Goal: Task Accomplishment & Management: Complete application form

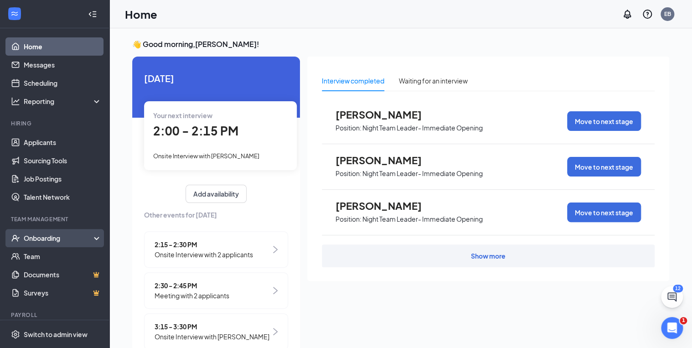
click at [86, 236] on div "Onboarding" at bounding box center [59, 237] width 70 height 9
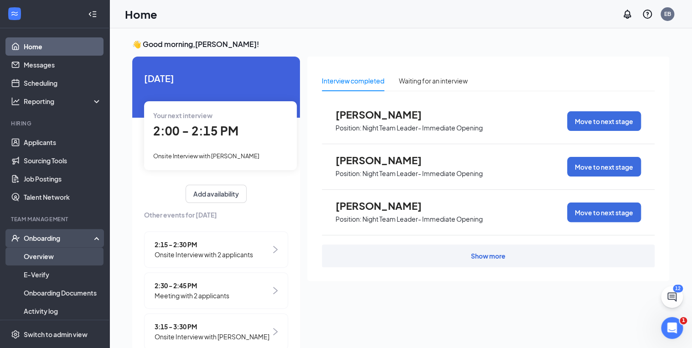
click at [47, 260] on link "Overview" at bounding box center [63, 256] width 78 height 18
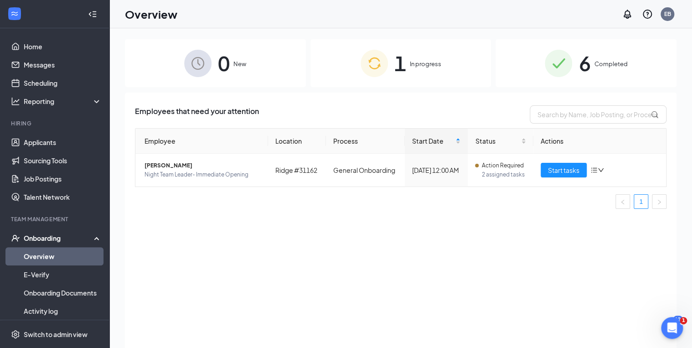
click at [380, 73] on img at bounding box center [374, 63] width 27 height 27
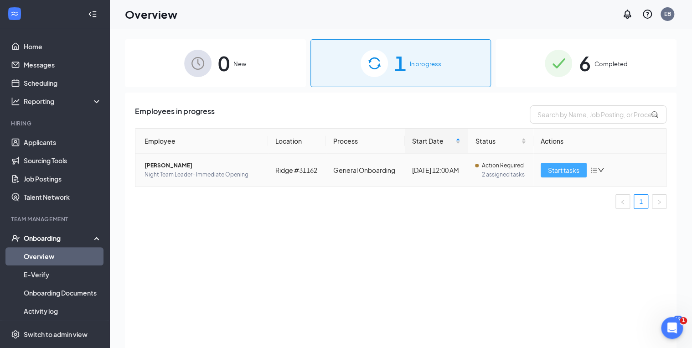
click at [566, 168] on span "Start tasks" at bounding box center [563, 170] width 31 height 10
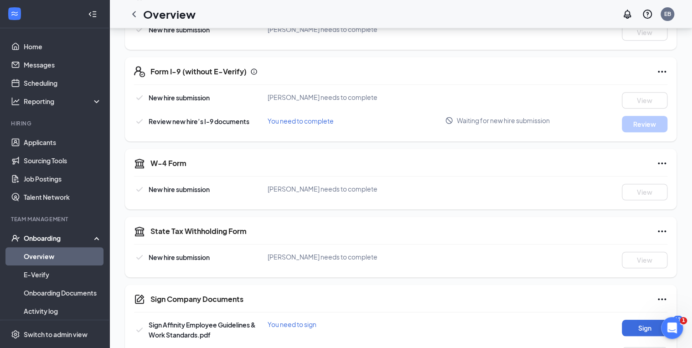
scroll to position [182, 0]
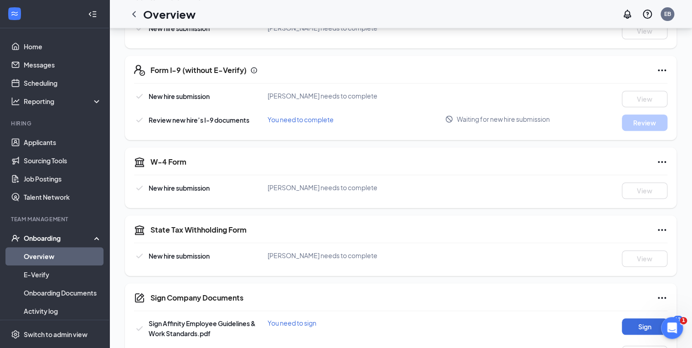
click at [667, 69] on icon "Ellipses" at bounding box center [662, 70] width 11 height 11
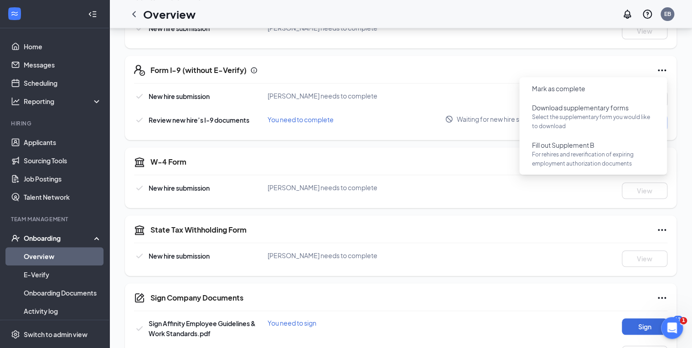
click at [534, 69] on div "Form I-9 (without E-Verify)" at bounding box center [408, 70] width 517 height 11
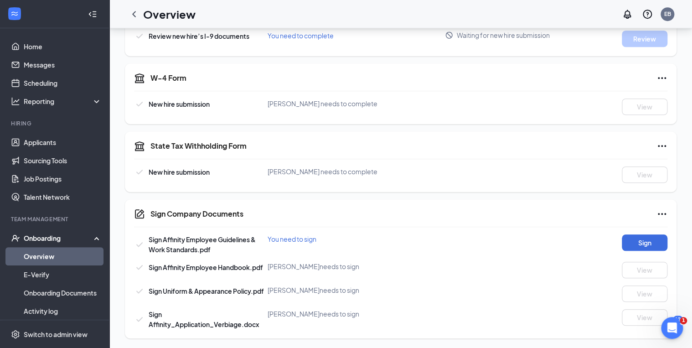
scroll to position [267, 0]
click at [639, 242] on button "Sign" at bounding box center [645, 242] width 46 height 16
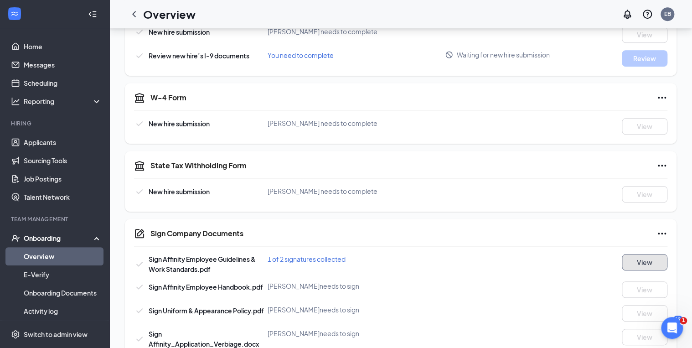
scroll to position [230, 0]
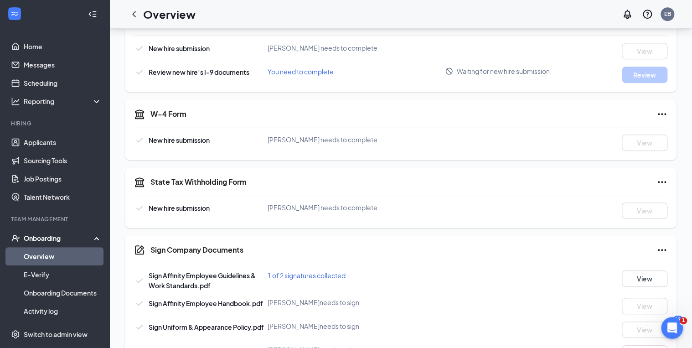
click at [24, 259] on link "Overview" at bounding box center [63, 256] width 78 height 18
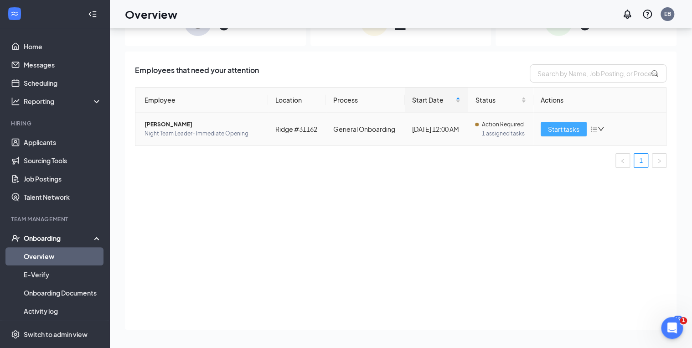
click at [562, 130] on span "Start tasks" at bounding box center [563, 129] width 31 height 10
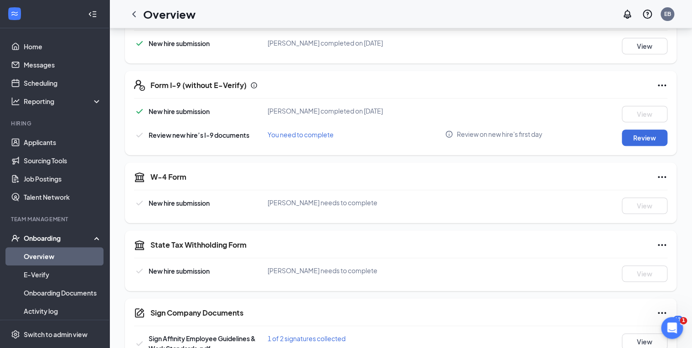
scroll to position [182, 0]
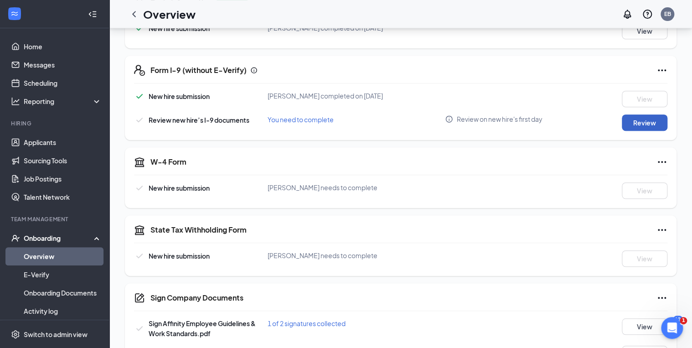
click at [635, 126] on button "Review" at bounding box center [645, 122] width 46 height 16
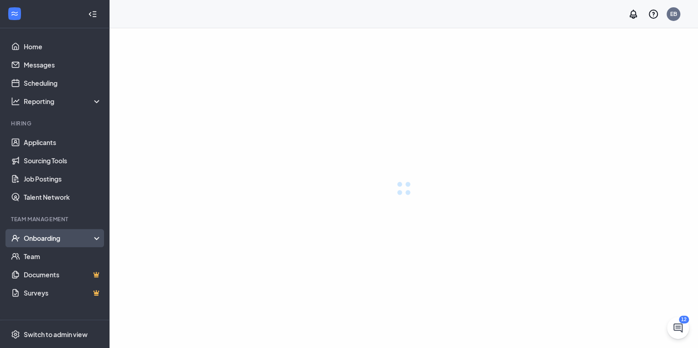
click at [38, 229] on div "Onboarding" at bounding box center [54, 238] width 109 height 18
click at [38, 233] on div "Onboarding" at bounding box center [54, 238] width 109 height 18
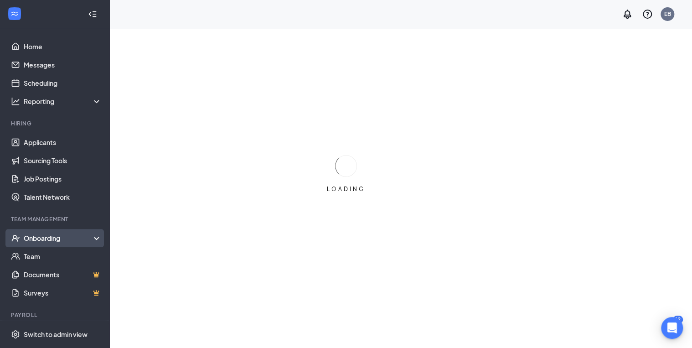
click at [50, 238] on div "Onboarding" at bounding box center [59, 237] width 70 height 9
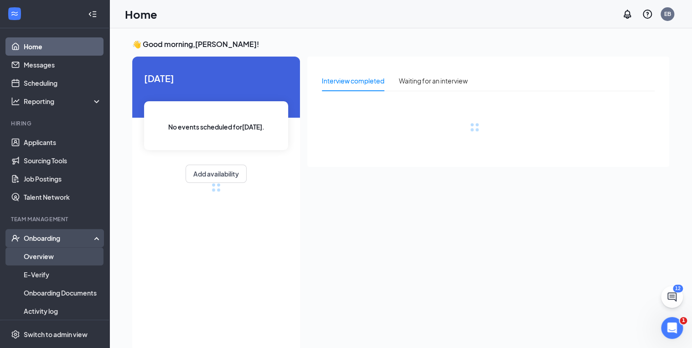
click at [42, 252] on link "Overview" at bounding box center [63, 256] width 78 height 18
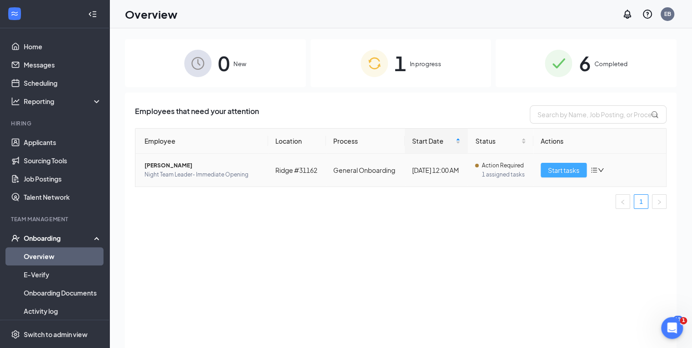
click at [571, 171] on span "Start tasks" at bounding box center [563, 170] width 31 height 10
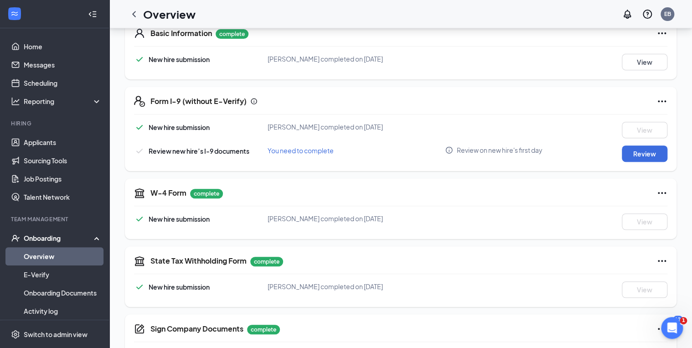
scroll to position [109, 0]
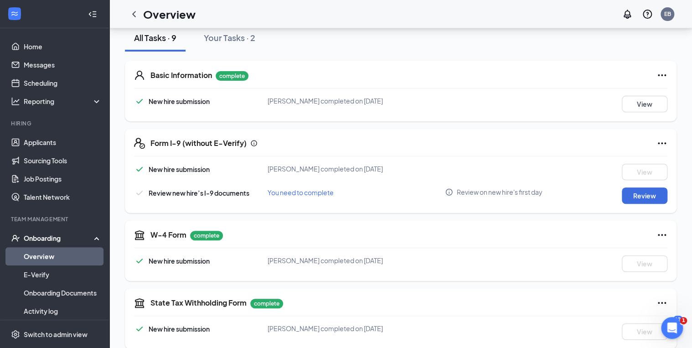
click at [39, 240] on div "Onboarding" at bounding box center [59, 237] width 70 height 9
click at [47, 255] on link "Team" at bounding box center [63, 256] width 78 height 18
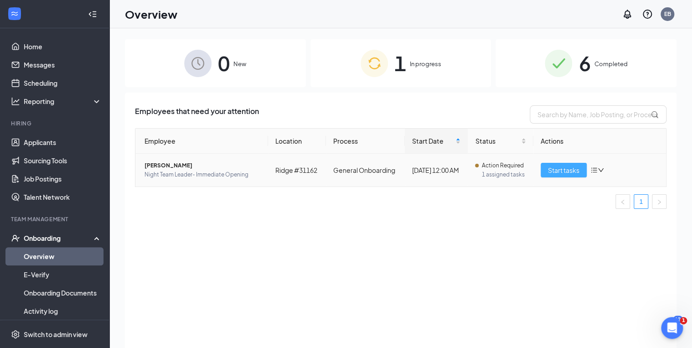
click at [580, 172] on button "Start tasks" at bounding box center [564, 170] width 46 height 15
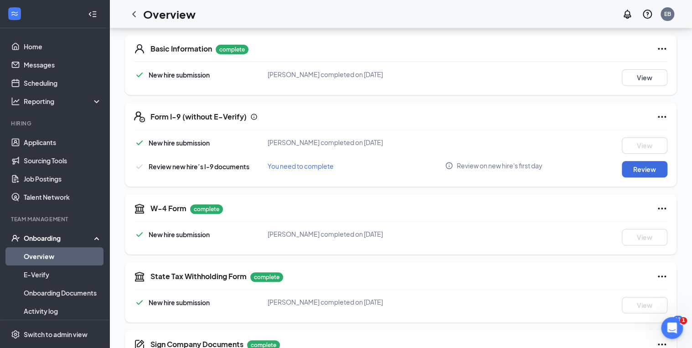
scroll to position [146, 0]
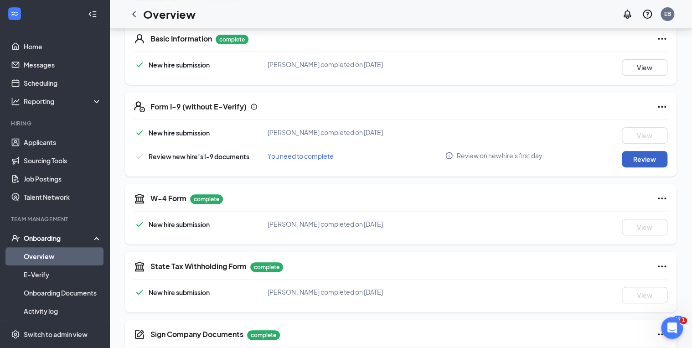
click at [643, 156] on button "Review" at bounding box center [645, 159] width 46 height 16
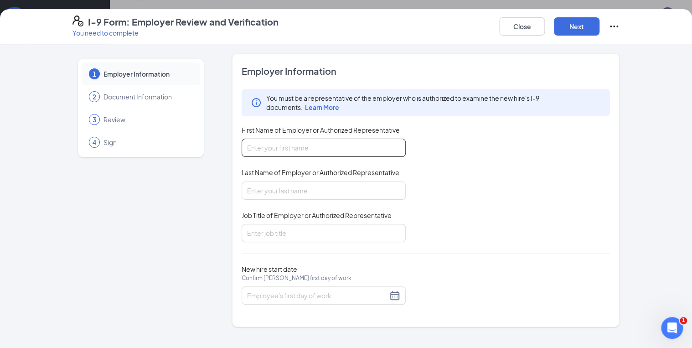
click at [273, 148] on input "First Name of Employer or Authorized Representative" at bounding box center [324, 148] width 164 height 18
type input "DAVINA"
click at [253, 186] on input "Last Name of Employer or Authorized Representative" at bounding box center [324, 191] width 164 height 18
type input "HARRIS"
click at [261, 238] on input "Job Title of Employer or Authorized Representative" at bounding box center [324, 233] width 164 height 18
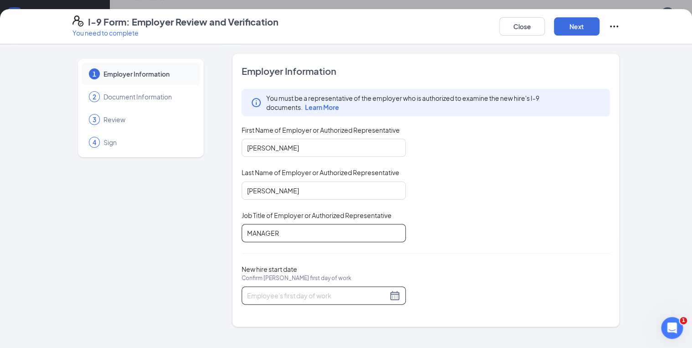
type input "MANAGER"
click at [394, 295] on div at bounding box center [323, 295] width 153 height 11
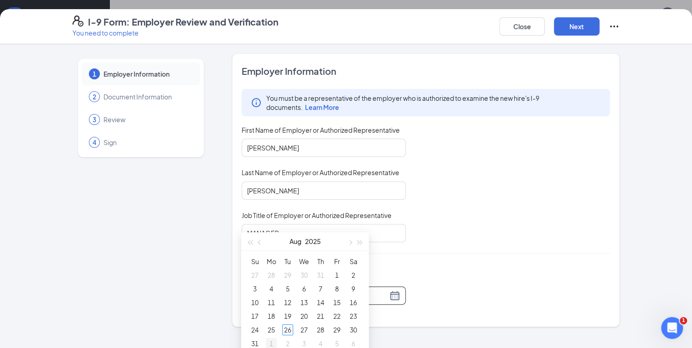
type input "09/01/2025"
type input "08/26/2025"
click at [289, 330] on div "26" at bounding box center [287, 329] width 11 height 11
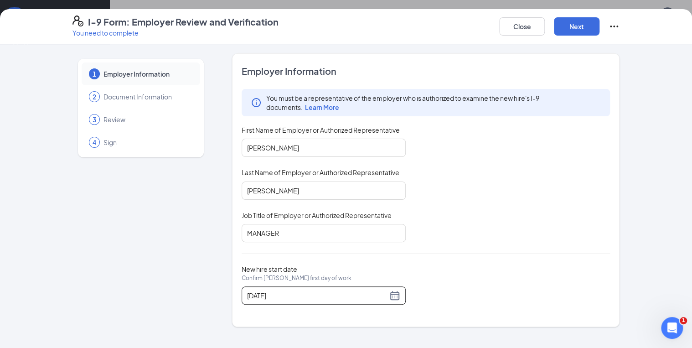
scroll to position [267, 0]
click at [586, 26] on button "Next" at bounding box center [577, 26] width 46 height 18
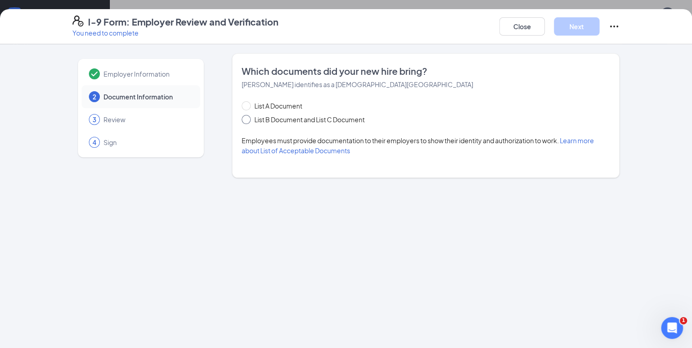
click at [248, 122] on span at bounding box center [246, 119] width 9 height 9
click at [248, 121] on input "List B Document and List C Document" at bounding box center [245, 118] width 6 height 6
radio input "true"
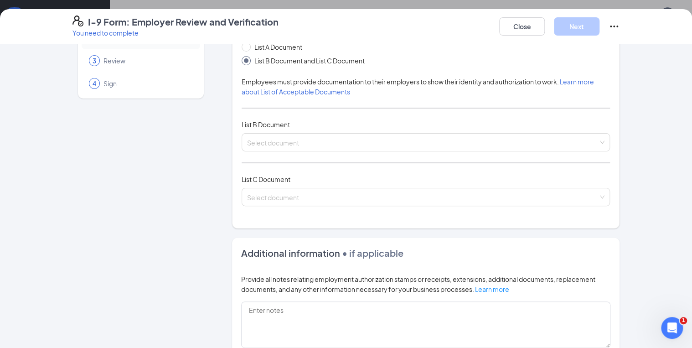
scroll to position [73, 0]
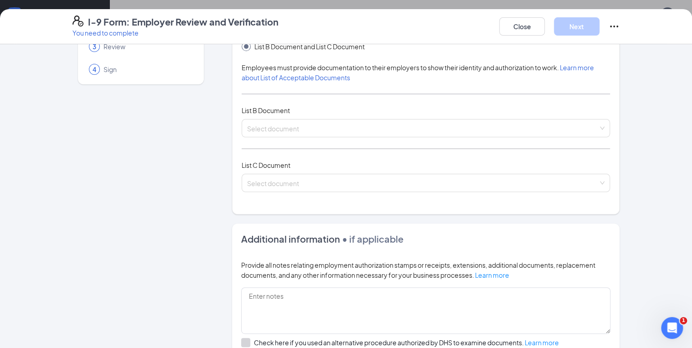
click at [321, 139] on div "List A Document List B Document and List C Document Employees must provide docu…" at bounding box center [426, 115] width 368 height 175
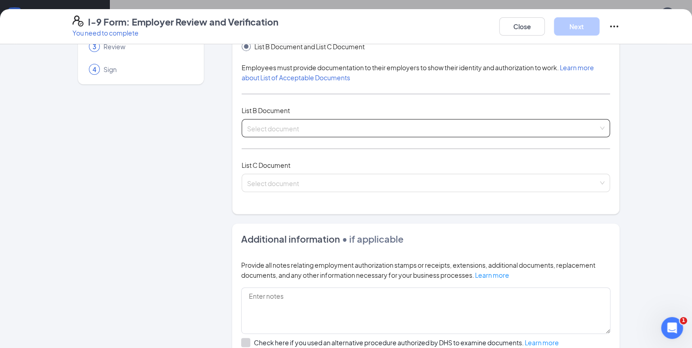
click at [324, 131] on input "search" at bounding box center [422, 126] width 351 height 14
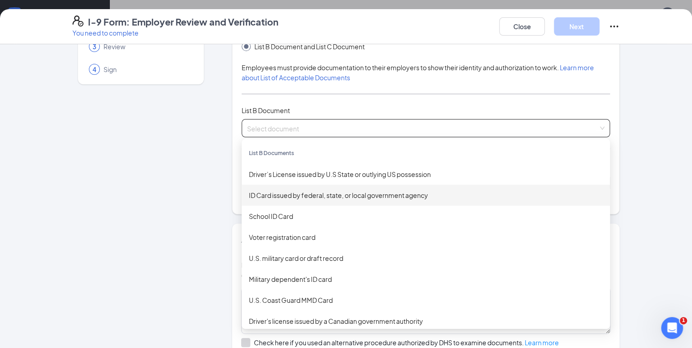
click at [281, 198] on div "ID Card issued by federal, state, or local government agency" at bounding box center [426, 195] width 354 height 10
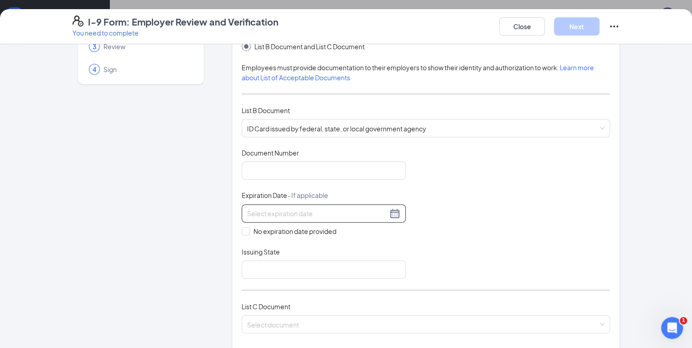
click at [394, 214] on div at bounding box center [323, 213] width 153 height 11
click at [394, 175] on input "Document Number" at bounding box center [324, 170] width 164 height 18
click at [377, 175] on input "Document Number" at bounding box center [324, 170] width 164 height 18
type input "TH404995"
click at [389, 215] on div at bounding box center [323, 213] width 153 height 11
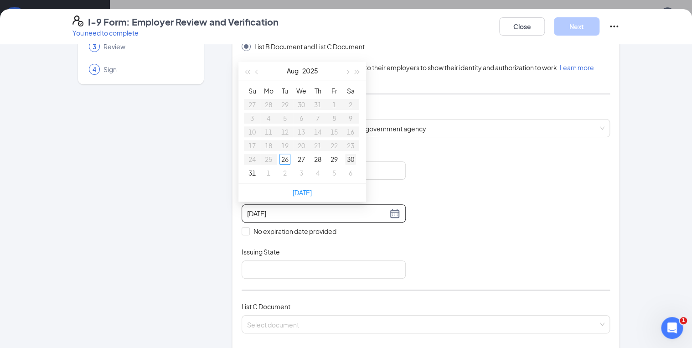
type input "08/30/2025"
type input "09/05/2025"
type input "08/30/2025"
click at [306, 69] on button "2025" at bounding box center [310, 71] width 16 height 18
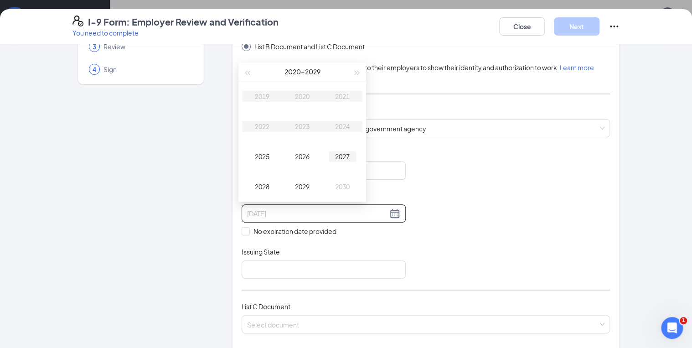
click at [343, 157] on div "2027" at bounding box center [342, 156] width 27 height 11
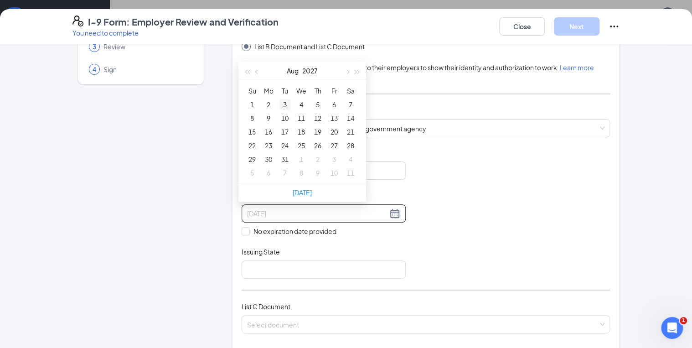
type input "08/03/2027"
click at [292, 73] on button "Aug" at bounding box center [293, 71] width 12 height 18
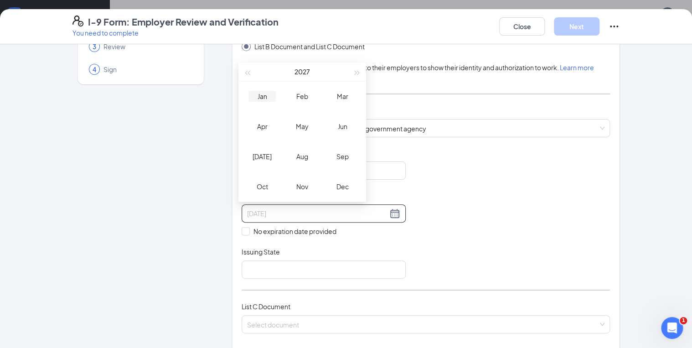
type input "01/26/2027"
click at [270, 96] on div "Jan" at bounding box center [262, 96] width 27 height 11
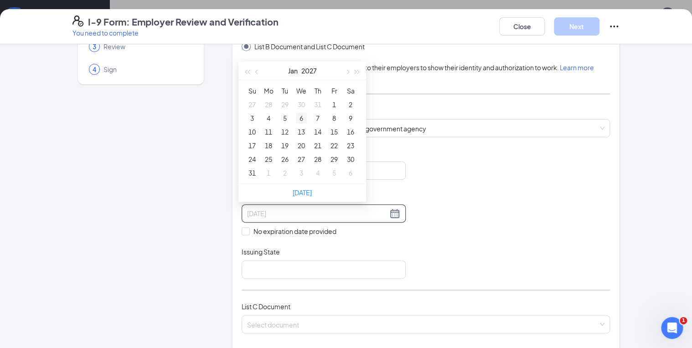
type input "01/06/2027"
click at [299, 120] on div "6" at bounding box center [301, 118] width 11 height 11
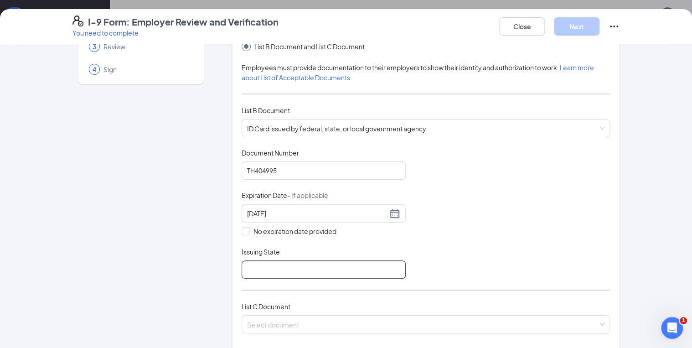
click at [292, 265] on input "Issuing State" at bounding box center [324, 269] width 164 height 18
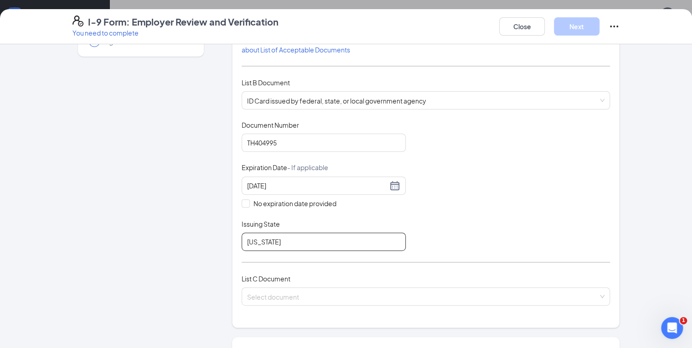
scroll to position [182, 0]
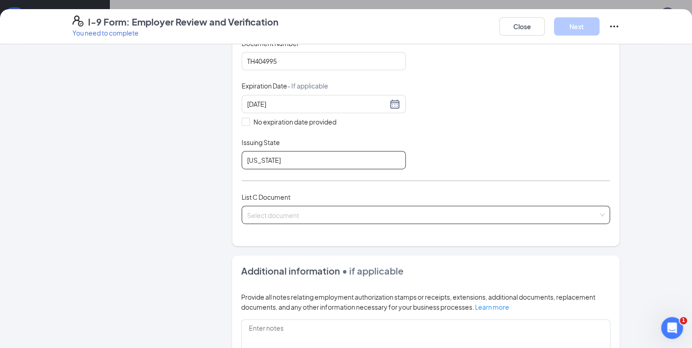
type input "OHIO"
click at [268, 210] on input "search" at bounding box center [422, 213] width 351 height 14
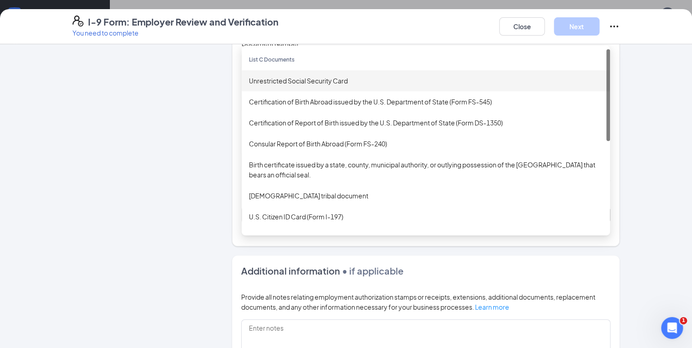
click at [290, 84] on div "Unrestricted Social Security Card" at bounding box center [426, 80] width 368 height 21
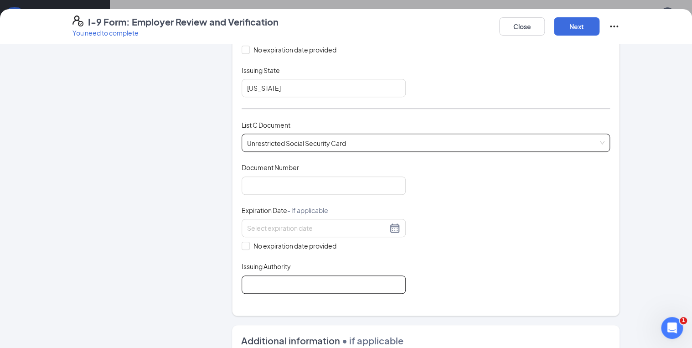
scroll to position [255, 0]
drag, startPoint x: 244, startPoint y: 243, endPoint x: 248, endPoint y: 240, distance: 5.1
click at [244, 241] on input "No expiration date provided" at bounding box center [245, 244] width 6 height 6
checkbox input "true"
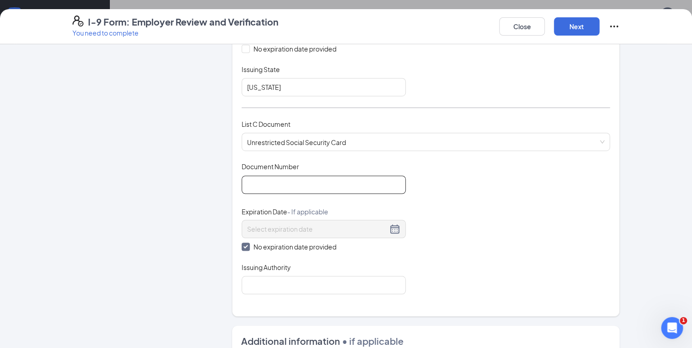
click at [306, 183] on input "Document Number" at bounding box center [324, 185] width 164 height 18
type input "275922286"
click at [251, 286] on input "Issuing Authority" at bounding box center [324, 285] width 164 height 18
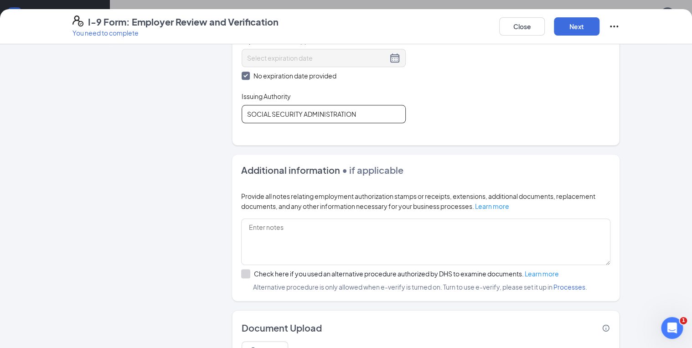
scroll to position [472, 0]
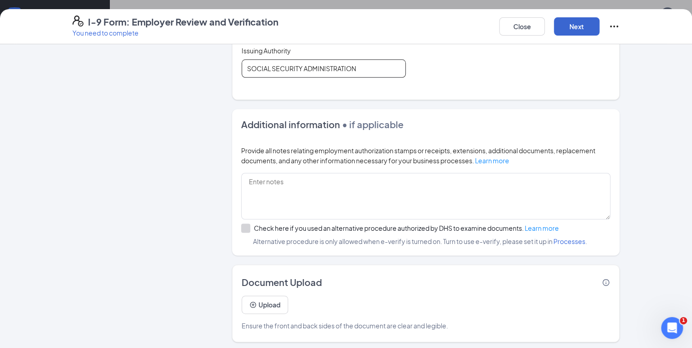
type input "SOCIAL SECURITY ADMINISTRATION"
click at [591, 23] on button "Next" at bounding box center [577, 26] width 46 height 18
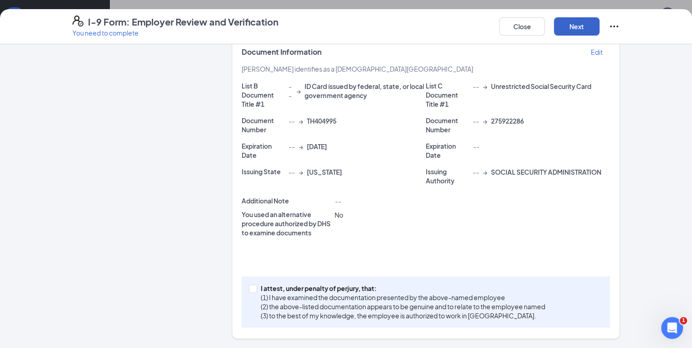
scroll to position [168, 0]
click at [250, 288] on input "I attest, under penalty of perjury, that: (1) I have examined the documentation…" at bounding box center [252, 288] width 6 height 6
checkbox input "true"
click at [586, 23] on button "Next" at bounding box center [577, 26] width 46 height 18
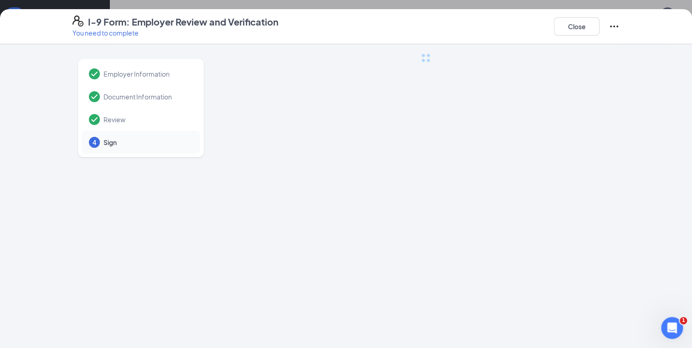
scroll to position [0, 0]
